Goal: Information Seeking & Learning: Learn about a topic

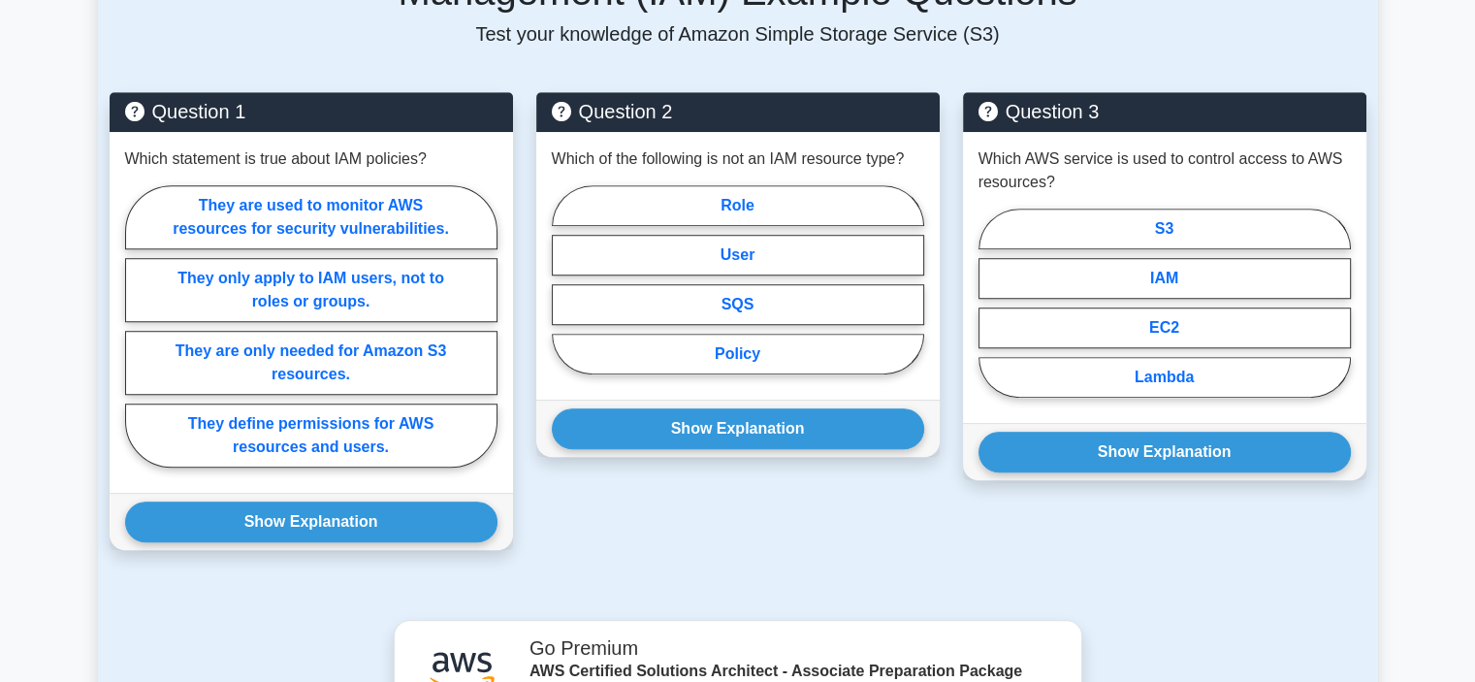
scroll to position [1351, 0]
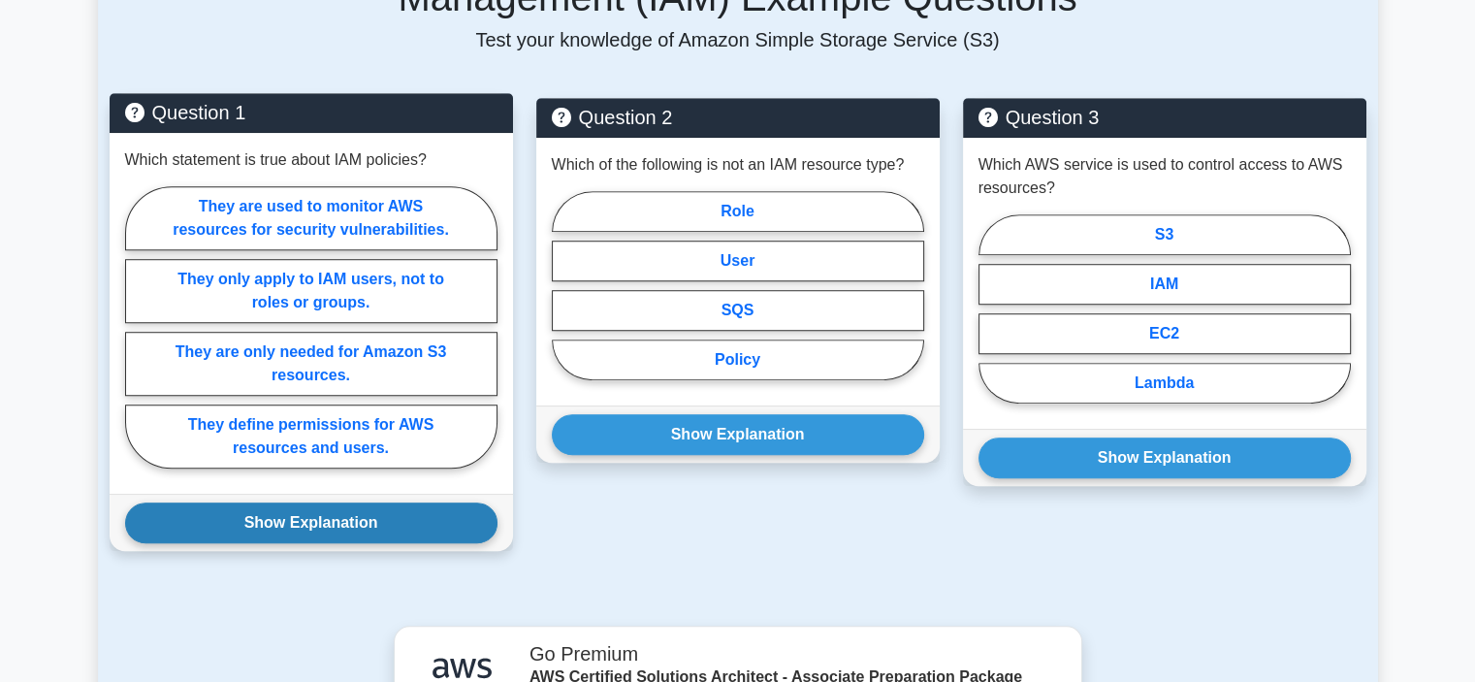
click at [377, 502] on button "Show Explanation" at bounding box center [311, 522] width 372 height 41
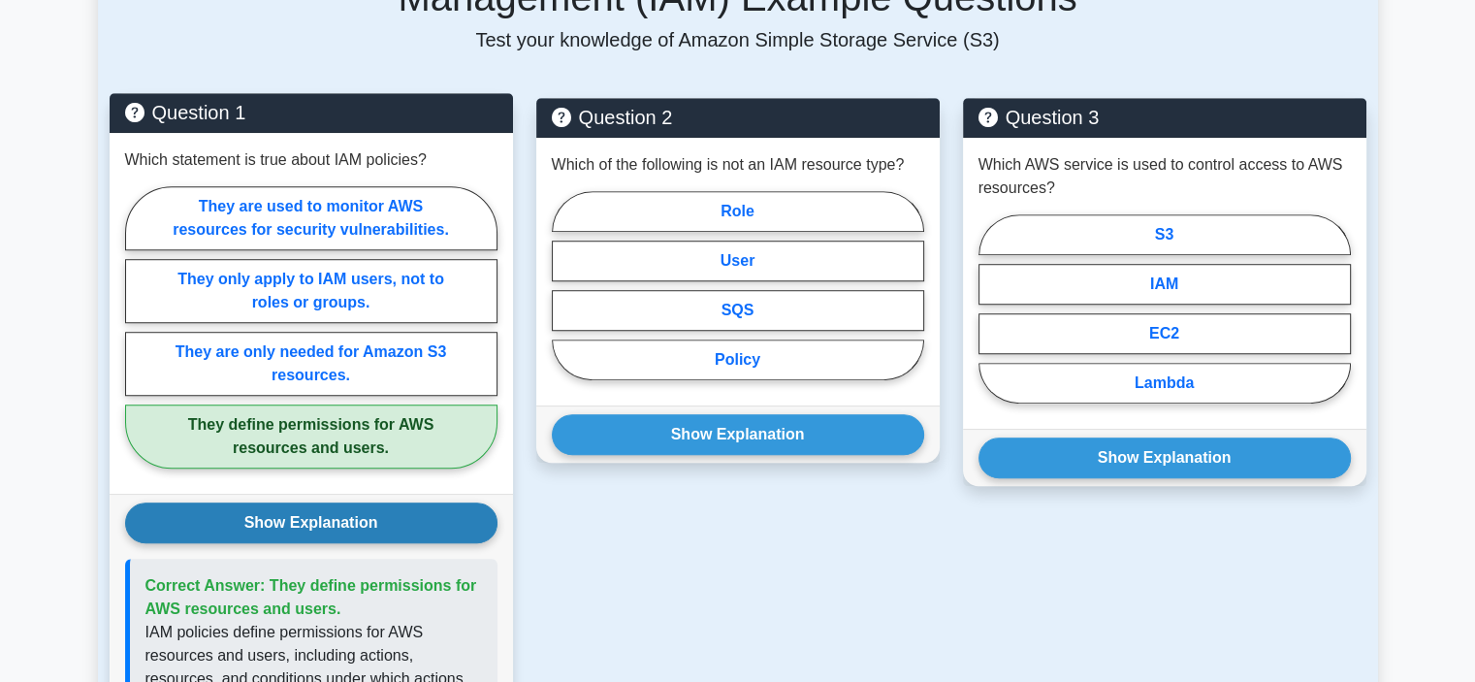
click at [377, 502] on button "Show Explanation" at bounding box center [311, 522] width 372 height 41
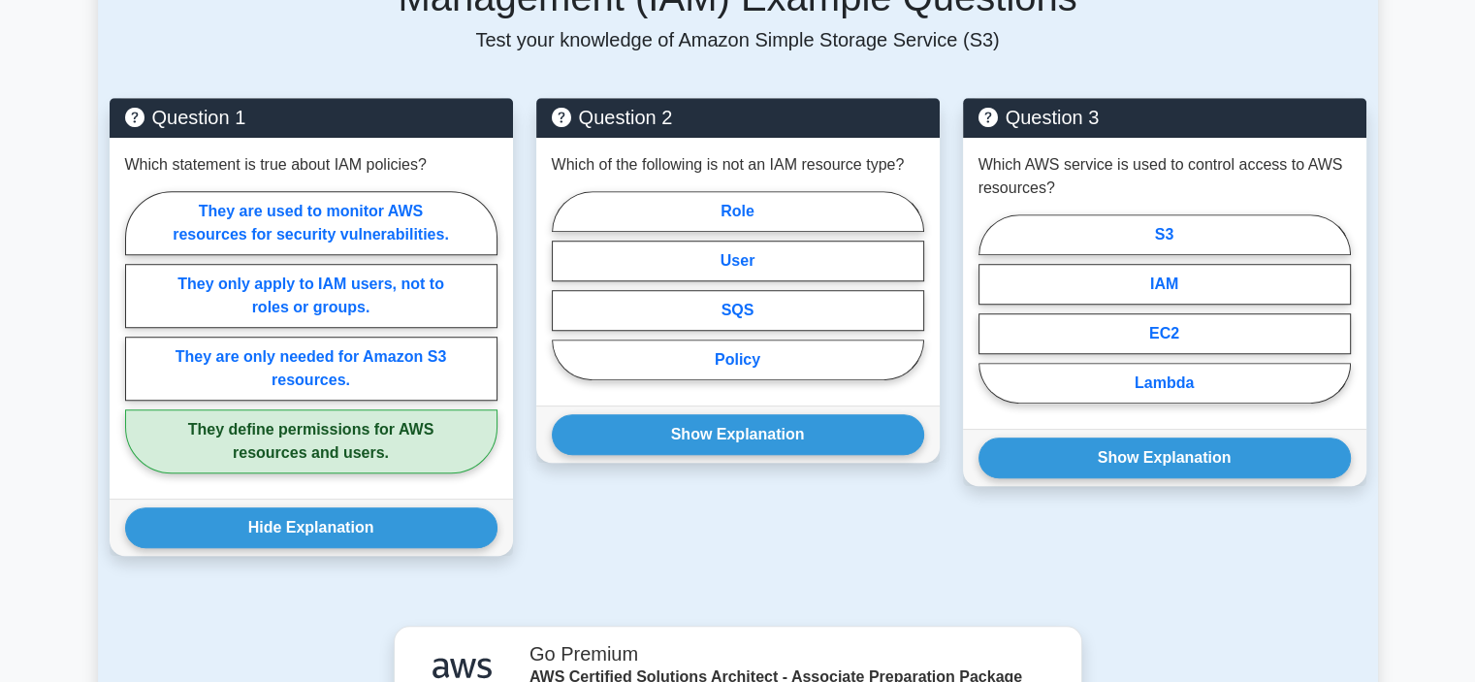
click at [597, 492] on div "Question 2 Which of the following is not an IAM resource type? Role User SQS Po…" at bounding box center [738, 338] width 427 height 481
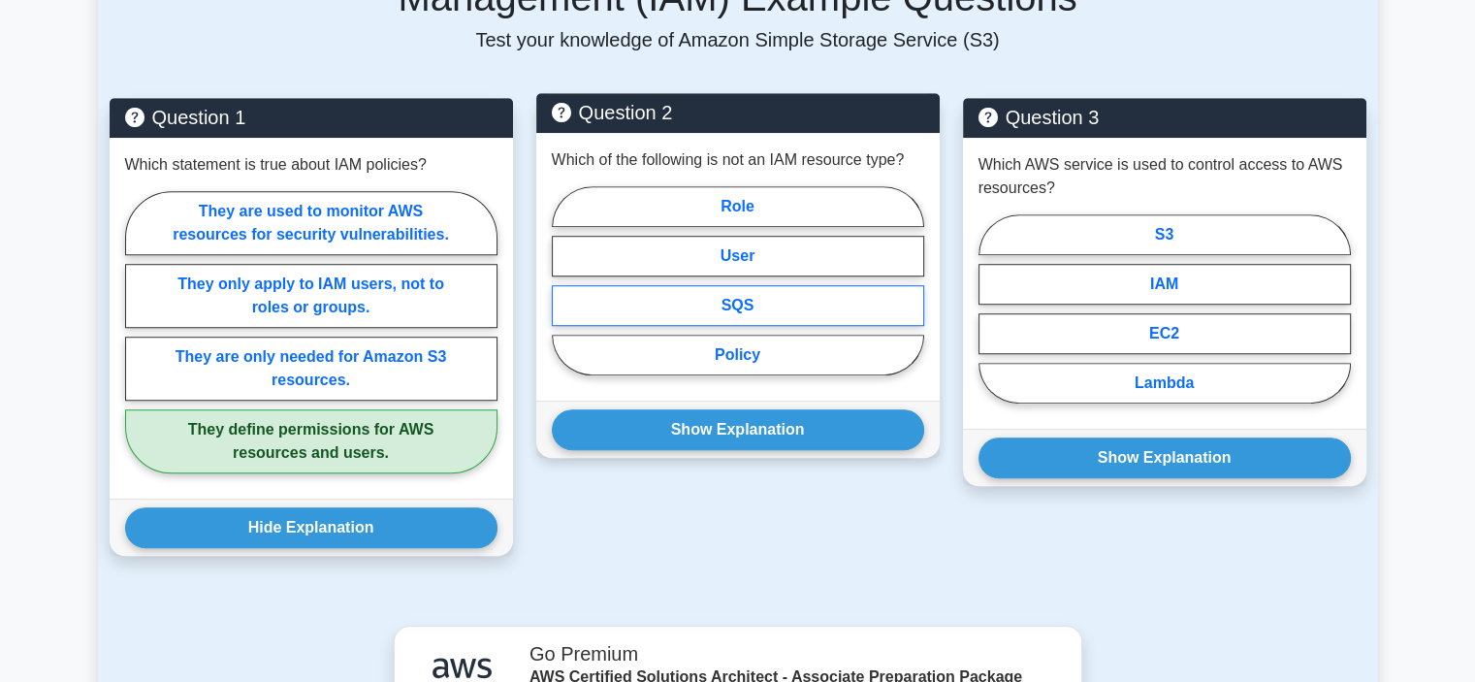
click at [685, 285] on label "SQS" at bounding box center [738, 305] width 372 height 41
click at [564, 280] on input "SQS" at bounding box center [558, 286] width 13 height 13
radio input "true"
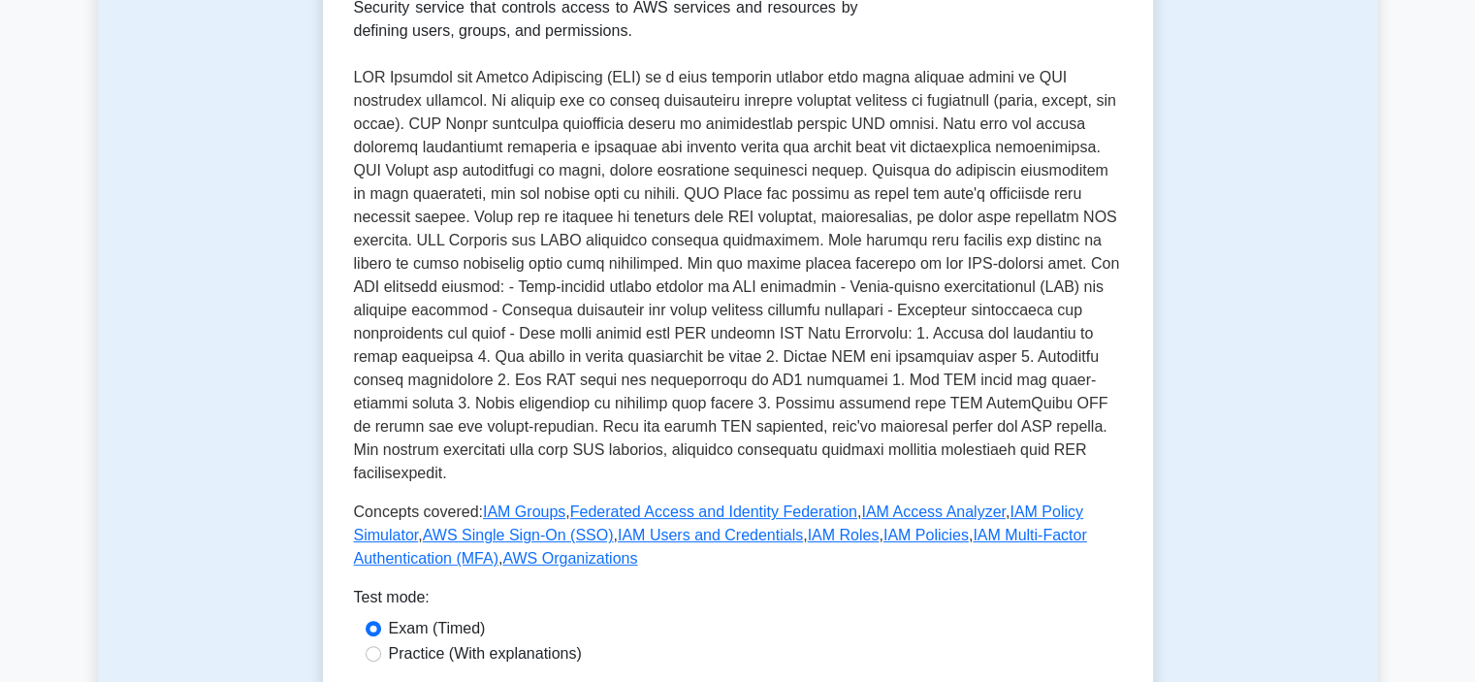
scroll to position [0, 0]
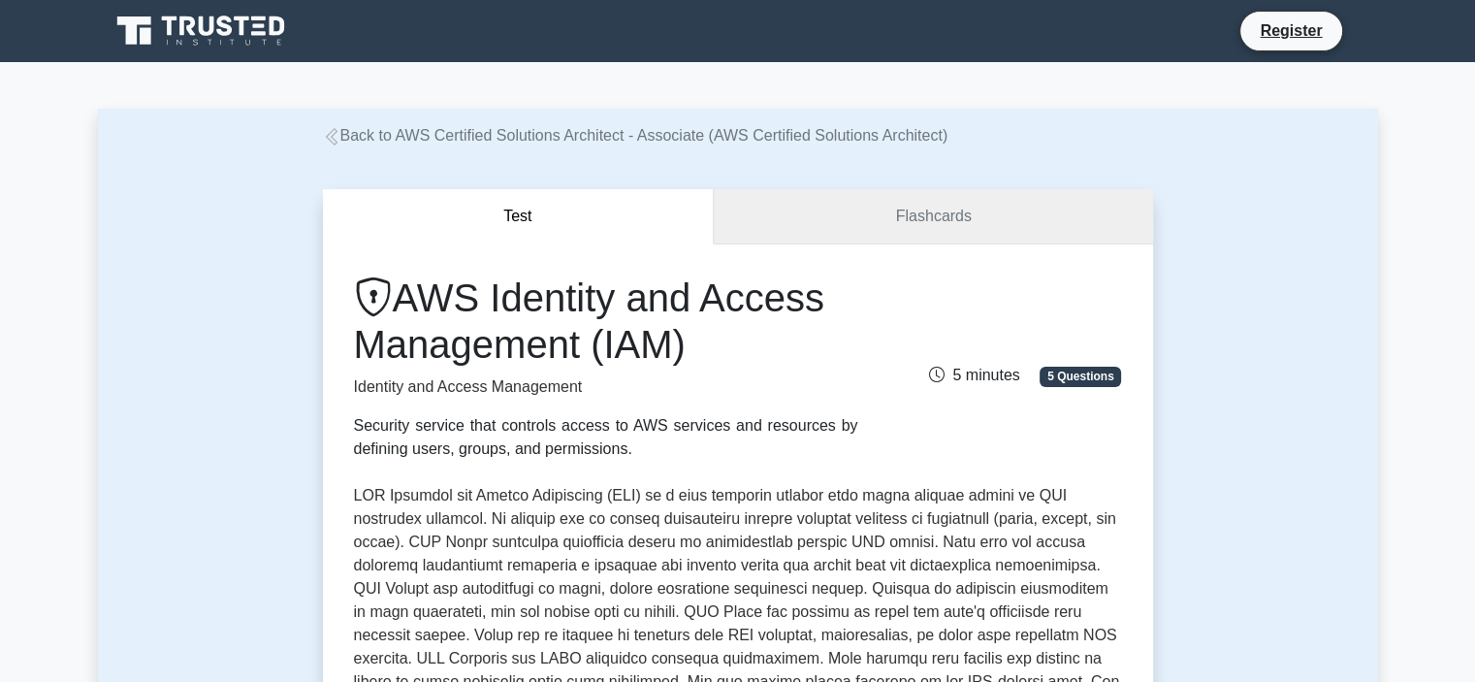
click at [1012, 218] on link "Flashcards" at bounding box center [933, 216] width 438 height 55
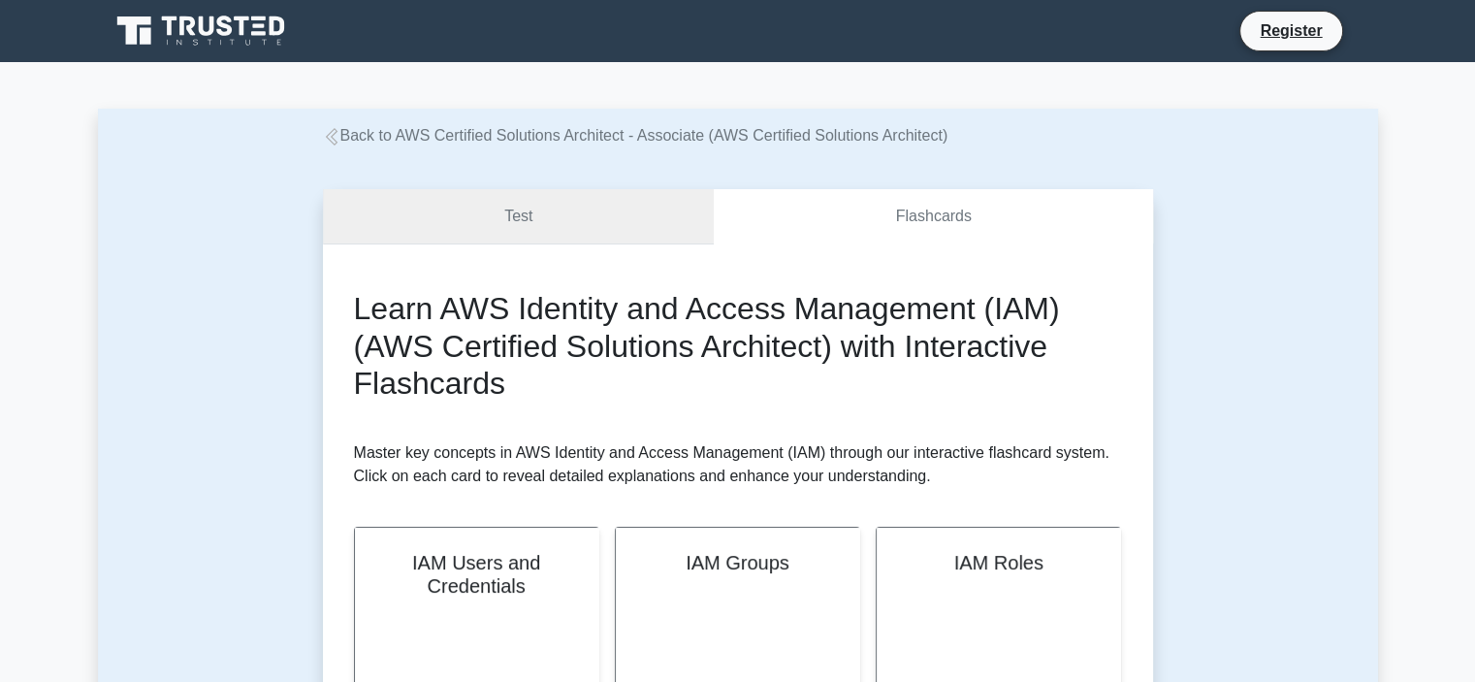
click at [576, 216] on link "Test" at bounding box center [519, 216] width 392 height 55
